Goal: Check status

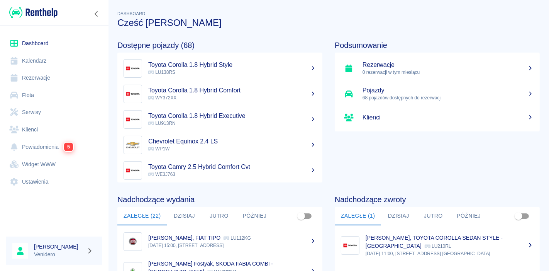
click at [31, 113] on link "Serwisy" at bounding box center [54, 111] width 96 height 17
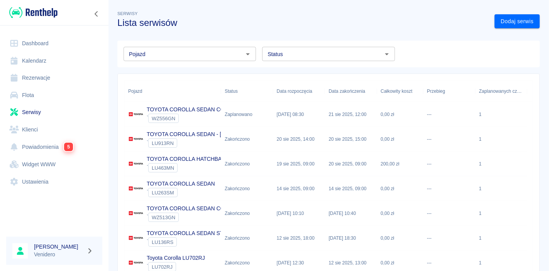
click at [163, 46] on div "Pojazd Pojazd" at bounding box center [186, 51] width 139 height 20
click at [159, 51] on input "Pojazd" at bounding box center [183, 54] width 115 height 10
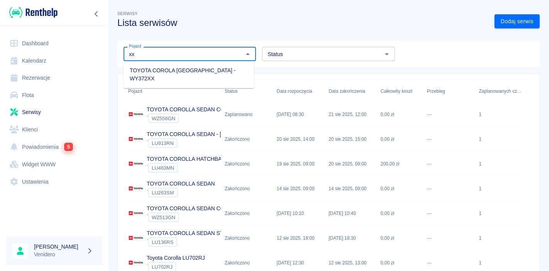
click at [163, 72] on li "TOYOTA COROLA [GEOGRAPHIC_DATA] - WY372XX" at bounding box center [189, 74] width 130 height 21
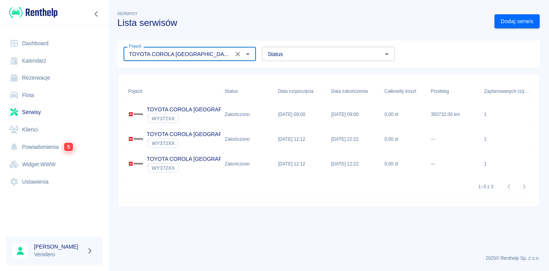
type input "TOYOTA COROLA [GEOGRAPHIC_DATA] - WY372XX"
click at [161, 158] on p "TOYOTA COROLA [GEOGRAPHIC_DATA]" at bounding box center [198, 159] width 103 height 8
click at [200, 139] on div "` WY372XX" at bounding box center [198, 142] width 103 height 9
